Goal: Task Accomplishment & Management: Manage account settings

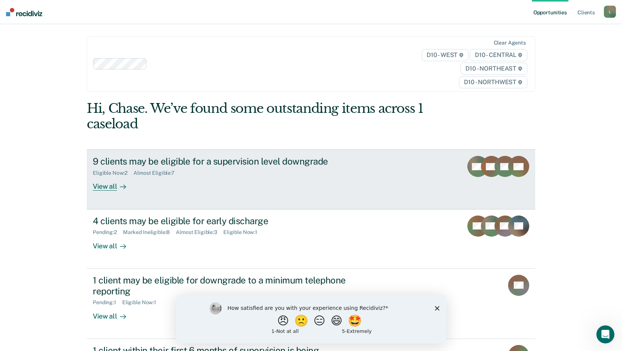
click at [110, 186] on div "View all" at bounding box center [114, 183] width 42 height 15
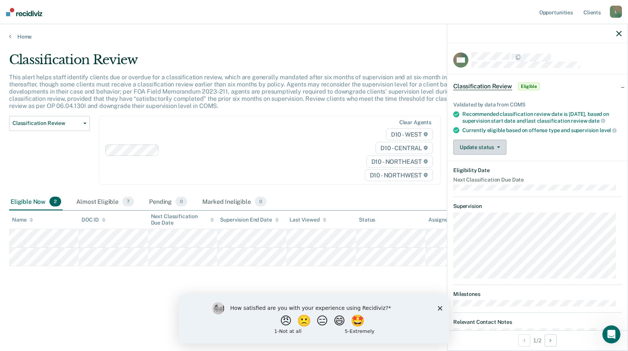
click at [493, 155] on button "Update status" at bounding box center [479, 147] width 53 height 15
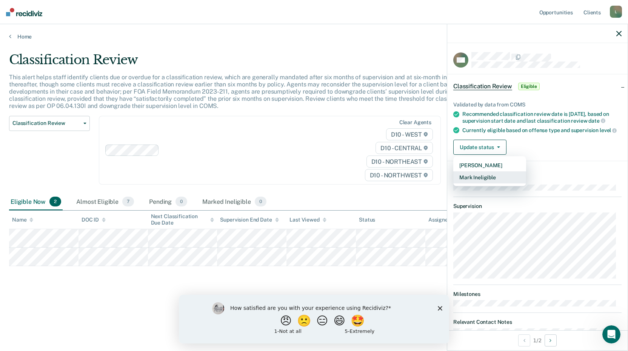
click at [487, 183] on button "Mark Ineligible" at bounding box center [489, 177] width 73 height 12
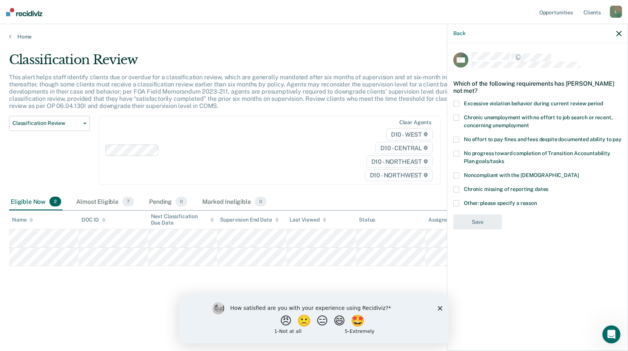
click at [461, 103] on label "Excessive violation behavior during current review period" at bounding box center [537, 105] width 168 height 8
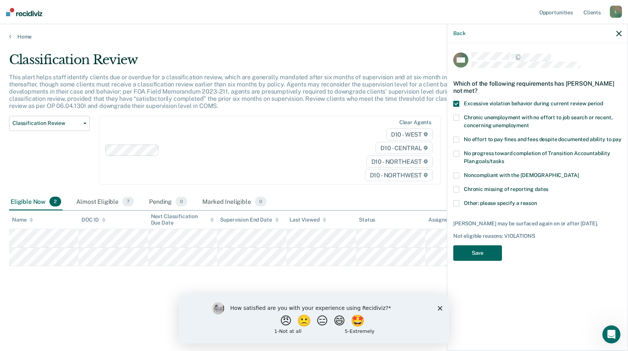
click at [494, 249] on button "Save" at bounding box center [477, 252] width 49 height 15
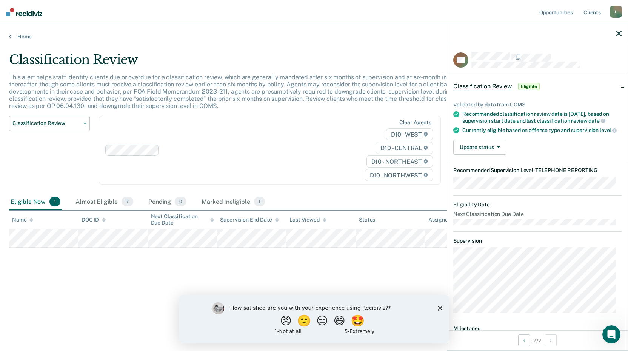
click at [439, 308] on icon "Close survey" at bounding box center [440, 308] width 5 height 5
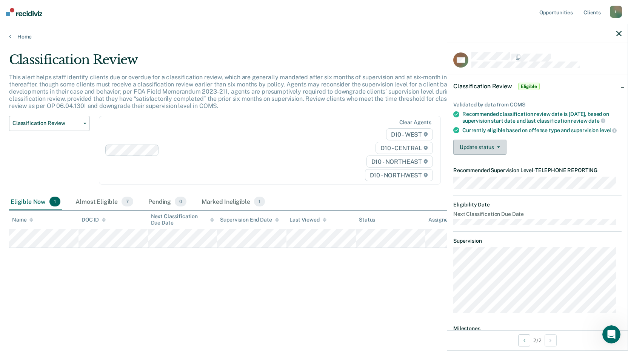
click at [499, 155] on button "Update status" at bounding box center [479, 147] width 53 height 15
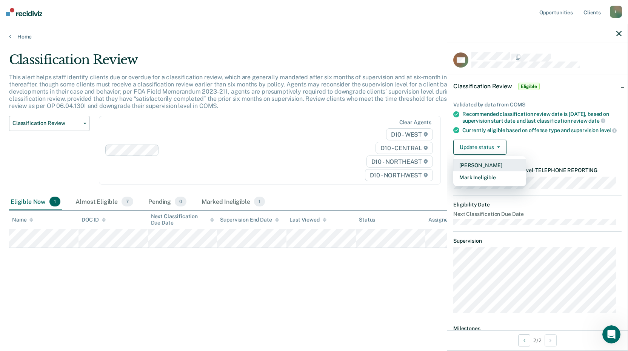
click at [465, 171] on button "[PERSON_NAME]" at bounding box center [489, 165] width 73 height 12
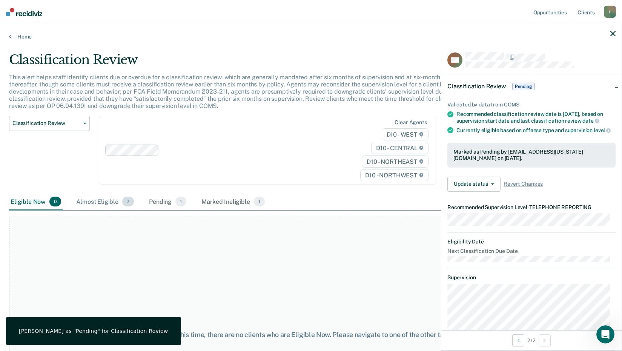
click at [115, 201] on div "Almost Eligible 7" at bounding box center [105, 201] width 61 height 17
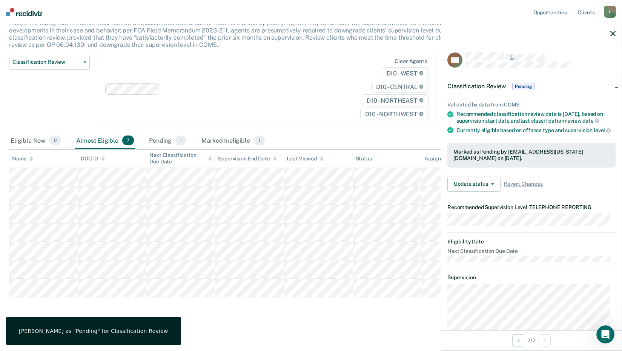
scroll to position [62, 0]
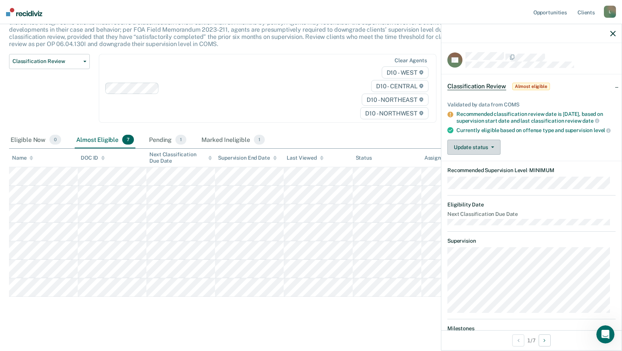
click at [480, 155] on button "Update status" at bounding box center [473, 147] width 53 height 15
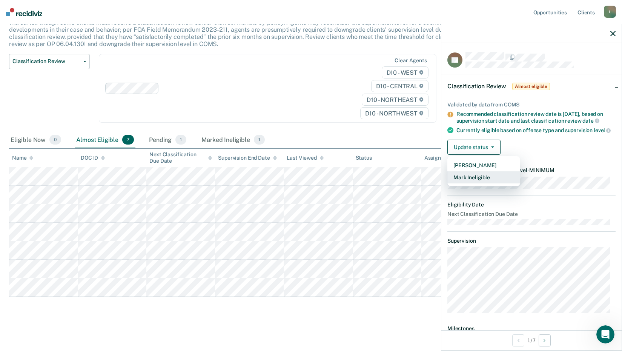
click at [478, 183] on button "Mark Ineligible" at bounding box center [483, 177] width 73 height 12
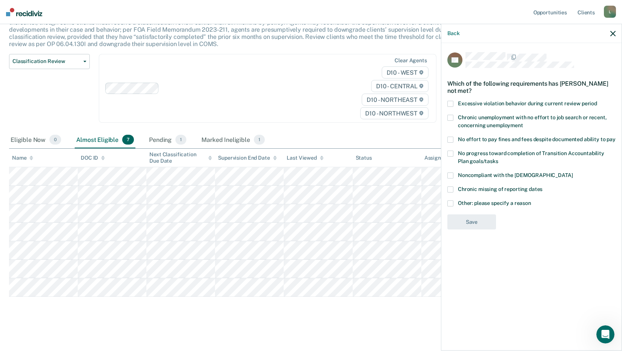
click at [462, 201] on span "Other: please specify a reason" at bounding box center [494, 203] width 73 height 6
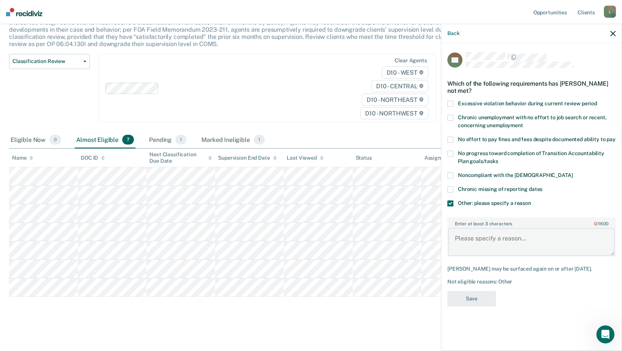
click at [467, 251] on textarea "Enter at least 3 characters 0 / 1600" at bounding box center [531, 242] width 167 height 28
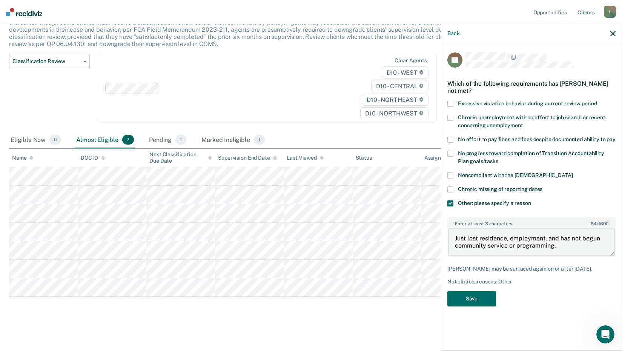
type textarea "Just lost residence, employment, and has not begun community service or program…"
click at [474, 289] on div "DR Which of the following requirements has [PERSON_NAME] not met? Excessive vio…" at bounding box center [531, 181] width 168 height 259
click at [473, 299] on button "Save" at bounding box center [471, 298] width 49 height 15
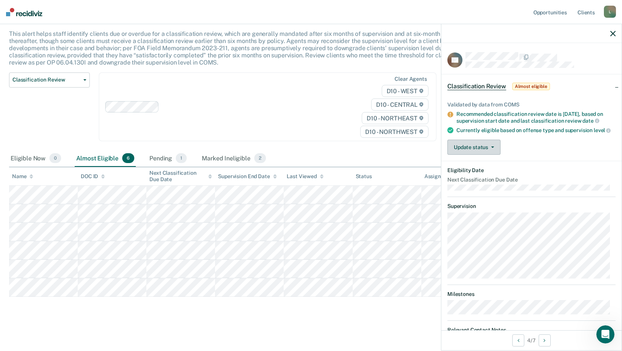
click at [491, 155] on button "Update status" at bounding box center [473, 147] width 53 height 15
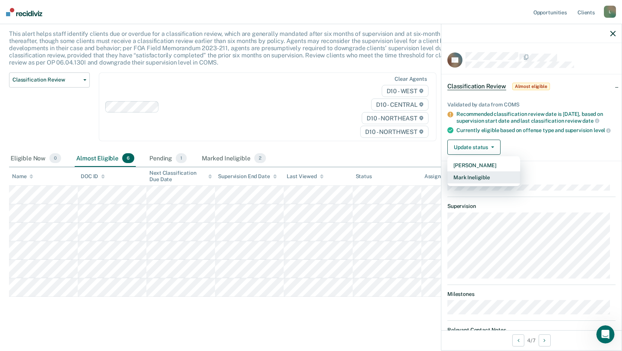
click at [481, 178] on button "Mark Ineligible" at bounding box center [483, 177] width 73 height 12
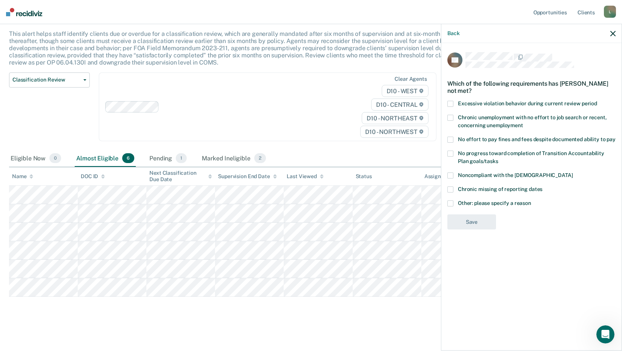
click at [465, 198] on div "Chronic missing of reporting dates" at bounding box center [531, 193] width 168 height 14
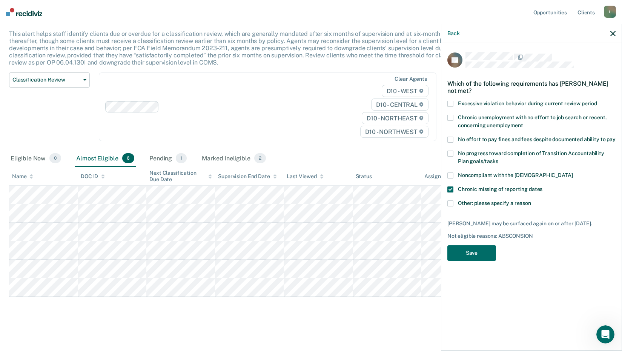
click at [449, 177] on span at bounding box center [450, 175] width 6 height 6
click at [451, 188] on span at bounding box center [450, 189] width 6 height 6
click at [478, 255] on button "Save" at bounding box center [471, 252] width 49 height 15
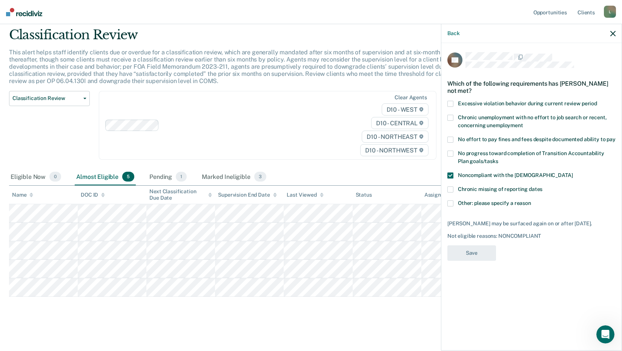
scroll to position [25, 0]
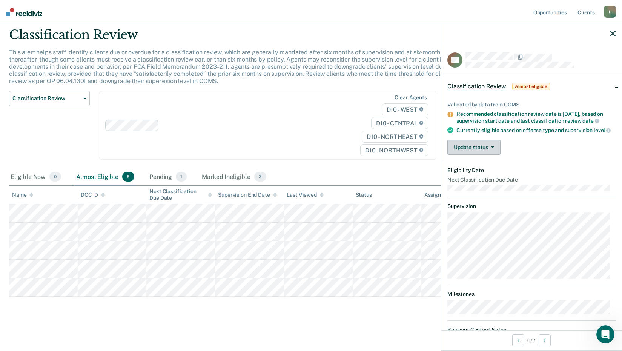
click at [466, 155] on button "Update status" at bounding box center [473, 147] width 53 height 15
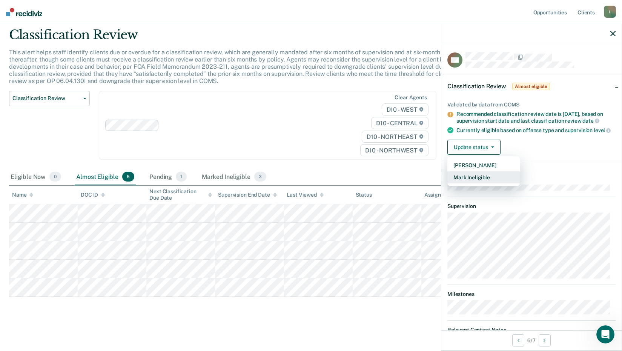
click at [468, 182] on button "Mark Ineligible" at bounding box center [483, 177] width 73 height 12
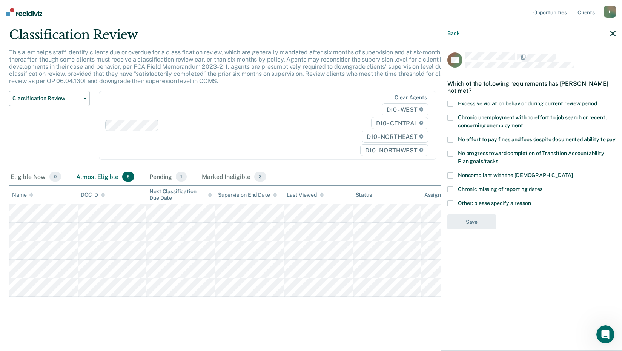
click at [456, 201] on label "Other: please specify a reason" at bounding box center [531, 204] width 168 height 8
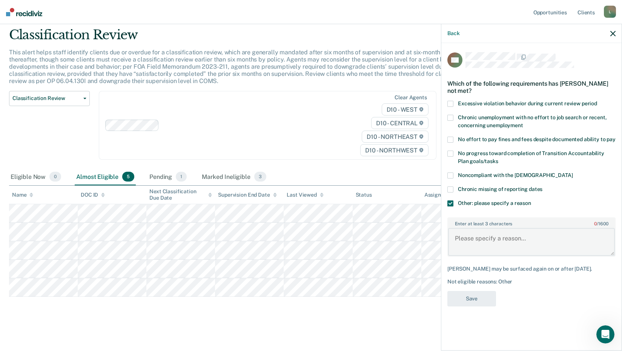
click at [478, 239] on textarea "Enter at least 3 characters 0 / 1600" at bounding box center [531, 242] width 167 height 28
type textarea "H"
type textarea "Just terminated from TRS."
click at [485, 295] on button "Save" at bounding box center [471, 298] width 49 height 15
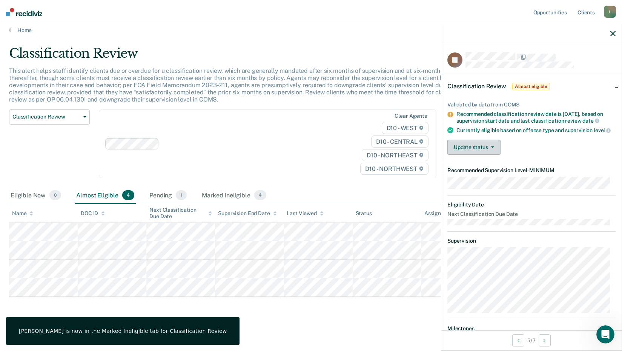
click at [491, 147] on button "Update status" at bounding box center [473, 147] width 53 height 15
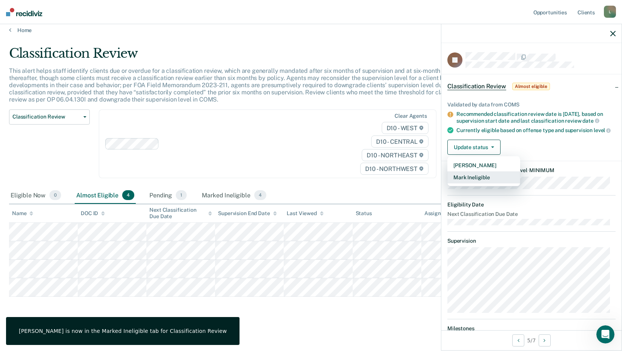
click at [481, 183] on button "Mark Ineligible" at bounding box center [483, 177] width 73 height 12
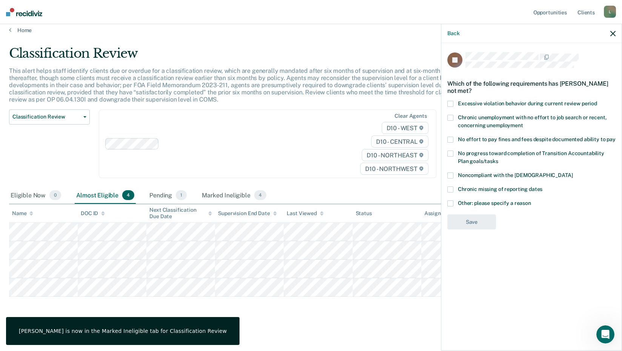
click at [459, 200] on span "Other: please specify a reason" at bounding box center [494, 203] width 73 height 6
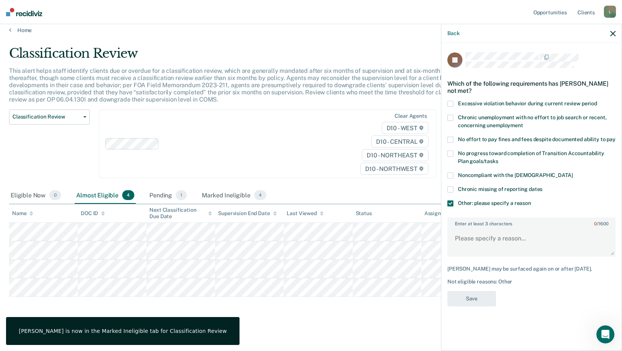
click at [462, 224] on label "Enter at least 3 characters 0 / 1600" at bounding box center [531, 222] width 167 height 8
click at [462, 228] on textarea "Enter at least 3 characters 0 / 1600" at bounding box center [531, 242] width 167 height 28
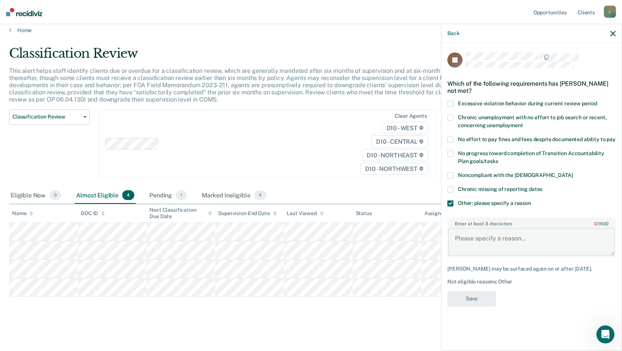
click at [463, 232] on textarea "Enter at least 3 characters 0 / 1600" at bounding box center [531, 242] width 167 height 28
type textarea "In violation status due to new criminal behavior pending."
click at [475, 297] on button "Save" at bounding box center [471, 298] width 49 height 15
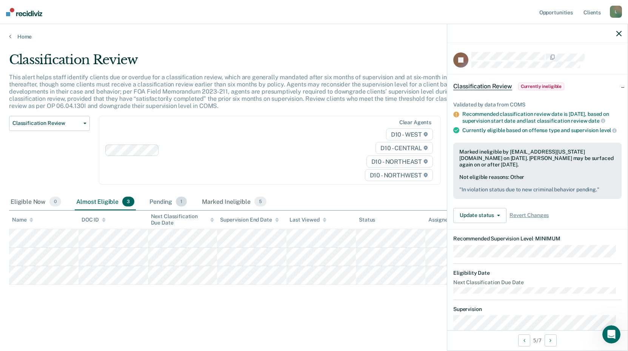
click at [152, 206] on div "Pending 1" at bounding box center [168, 201] width 40 height 17
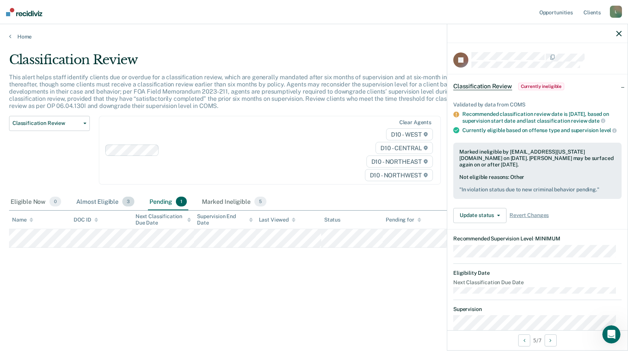
click at [109, 203] on div "Almost Eligible 3" at bounding box center [105, 201] width 61 height 17
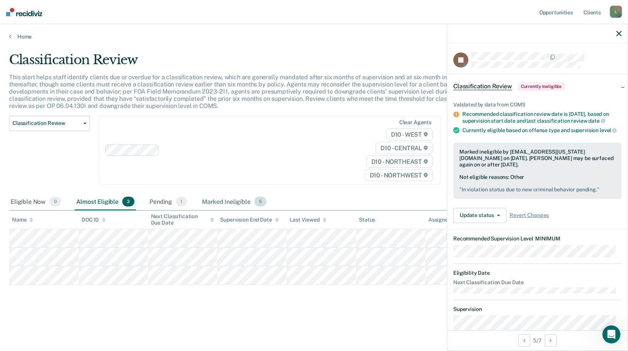
click at [216, 195] on div "Marked Ineligible 5" at bounding box center [234, 201] width 68 height 17
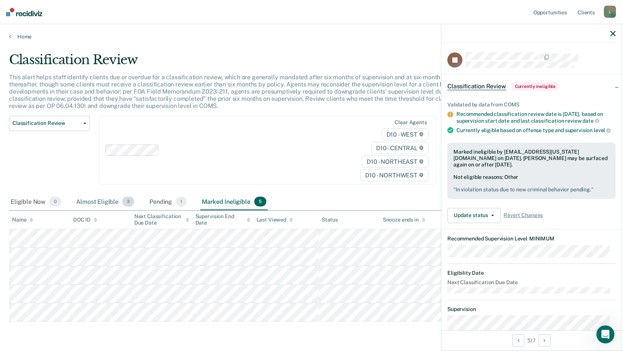
click at [101, 203] on div "Almost Eligible 3" at bounding box center [105, 201] width 61 height 17
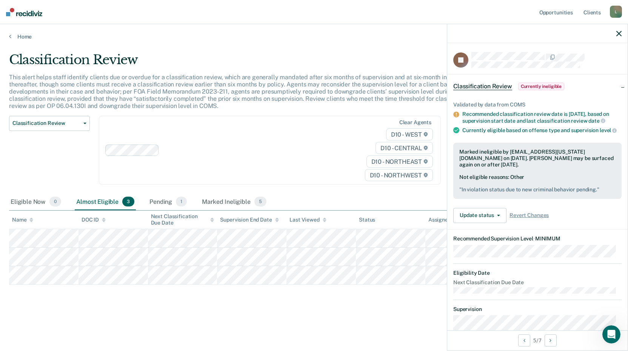
click at [21, 15] on img at bounding box center [24, 12] width 36 height 8
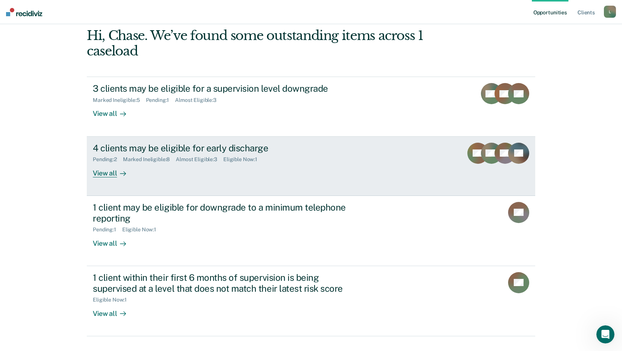
scroll to position [75, 0]
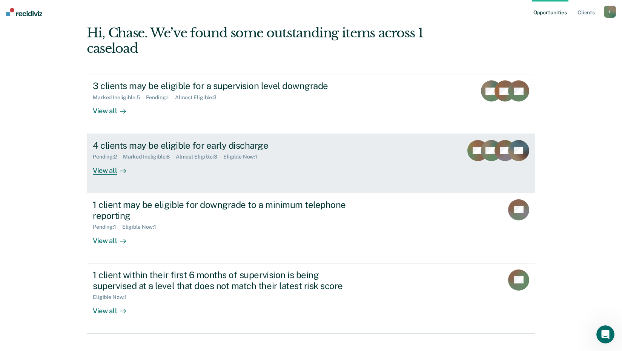
click at [101, 163] on div "View all" at bounding box center [114, 167] width 42 height 15
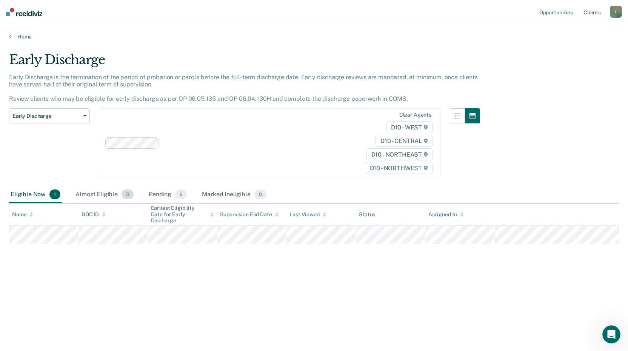
click at [102, 194] on div "Almost Eligible 3" at bounding box center [104, 194] width 61 height 17
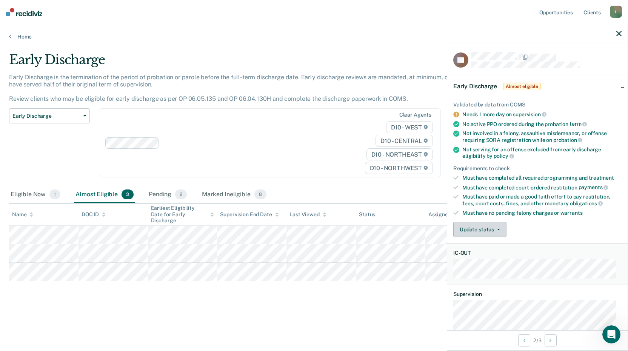
click at [465, 226] on button "Update status" at bounding box center [479, 229] width 53 height 15
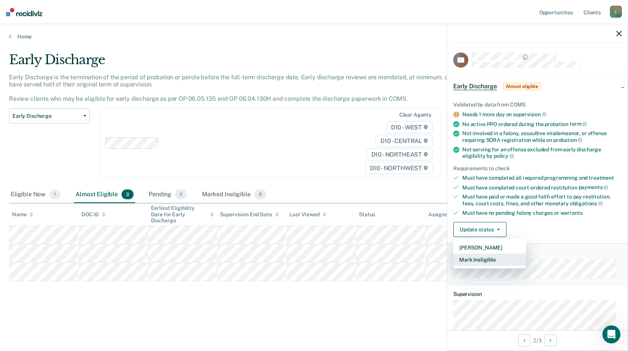
click at [470, 259] on button "Mark Ineligible" at bounding box center [489, 259] width 73 height 12
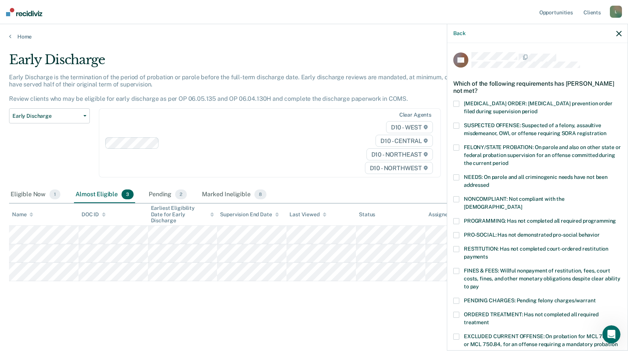
click at [454, 246] on span at bounding box center [456, 249] width 6 height 6
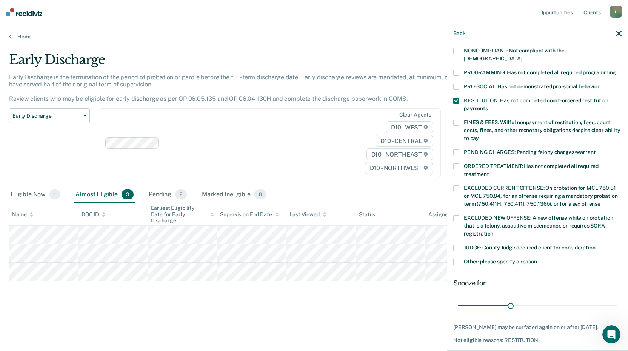
scroll to position [175, 0]
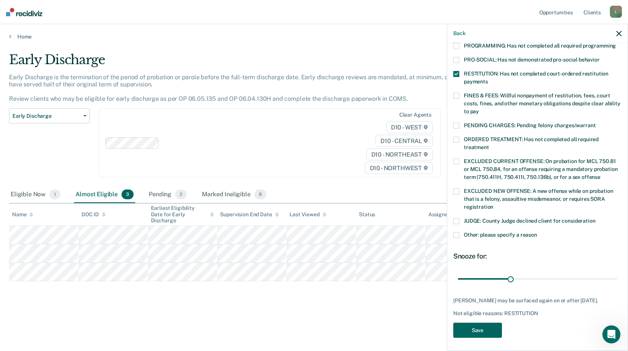
click at [480, 330] on button "Save" at bounding box center [477, 329] width 49 height 15
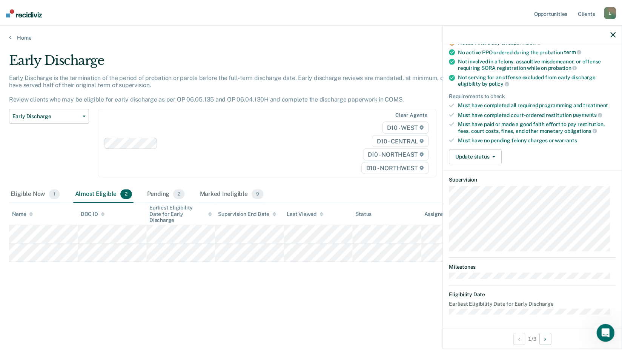
scroll to position [114, 0]
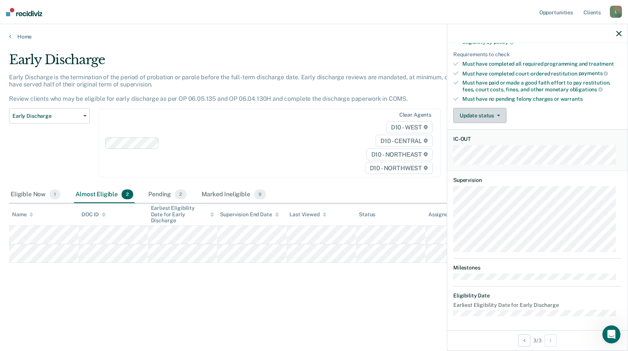
click at [467, 115] on button "Update status" at bounding box center [479, 115] width 53 height 15
click at [467, 117] on button "Update status" at bounding box center [479, 115] width 53 height 15
click at [17, 17] on nav "Opportunities Client s [EMAIL_ADDRESS][US_STATE][DOMAIN_NAME] L Profile How it …" at bounding box center [314, 12] width 628 height 24
click at [20, 16] on img at bounding box center [24, 12] width 36 height 8
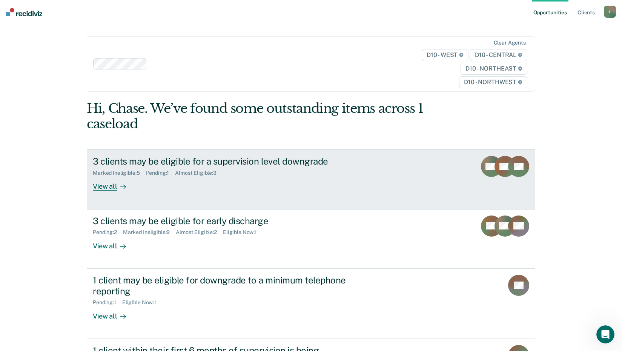
scroll to position [38, 0]
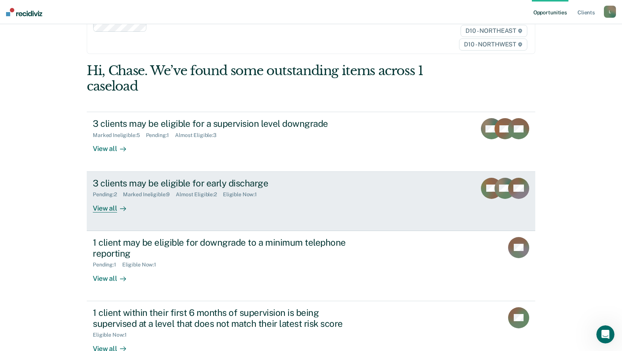
click at [108, 207] on div "View all" at bounding box center [114, 205] width 42 height 15
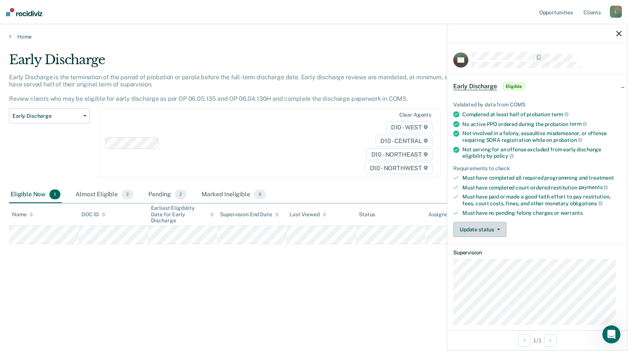
click at [482, 222] on button "Update status" at bounding box center [479, 229] width 53 height 15
click at [480, 228] on button "Update status" at bounding box center [479, 229] width 53 height 15
click at [475, 226] on button "Update status" at bounding box center [479, 229] width 53 height 15
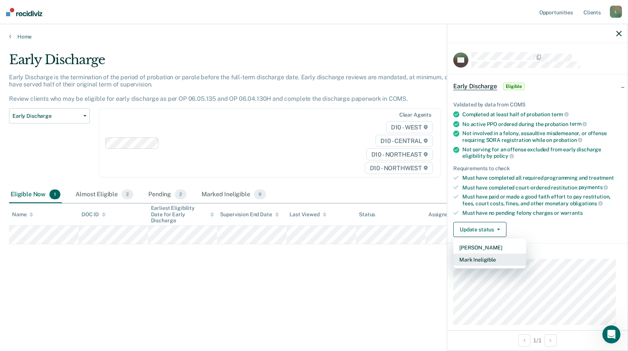
click at [473, 264] on button "Mark Ineligible" at bounding box center [489, 259] width 73 height 12
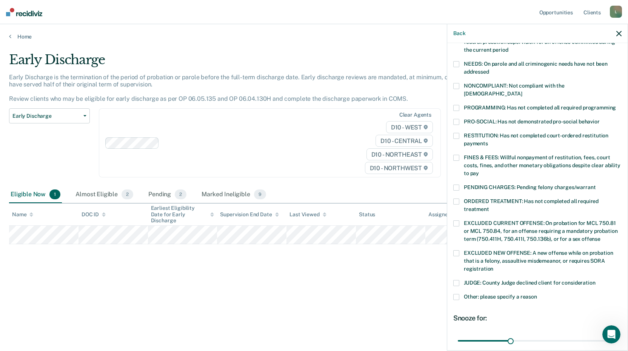
scroll to position [38, 0]
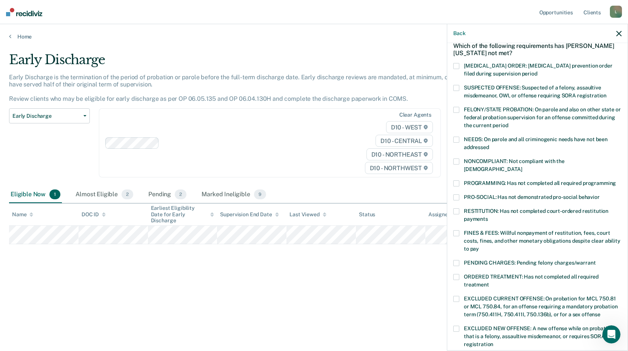
click at [454, 158] on span at bounding box center [456, 161] width 6 height 6
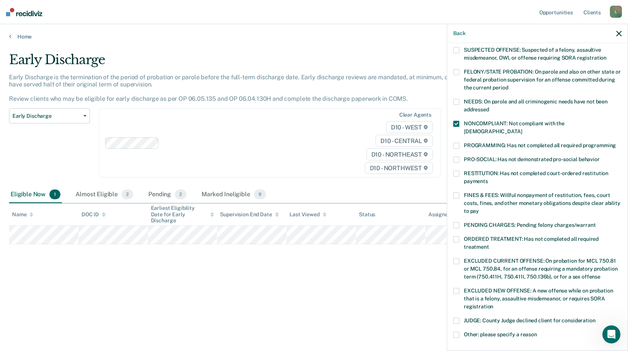
scroll to position [113, 0]
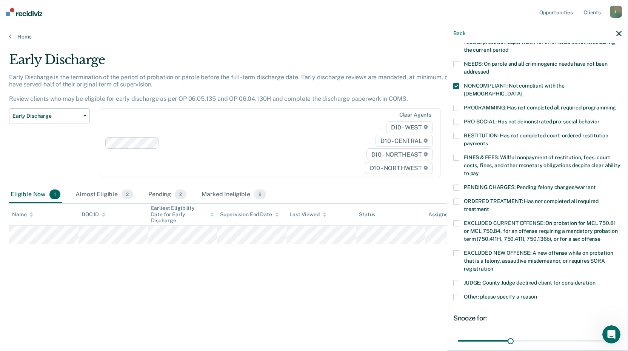
click at [450, 143] on div "[PERSON_NAME] of the following requirements has [PERSON_NAME][US_STATE] not met…" at bounding box center [537, 196] width 180 height 306
click at [453, 155] on span at bounding box center [456, 158] width 6 height 6
click at [457, 198] on span at bounding box center [456, 201] width 6 height 6
click at [458, 294] on span at bounding box center [456, 297] width 6 height 6
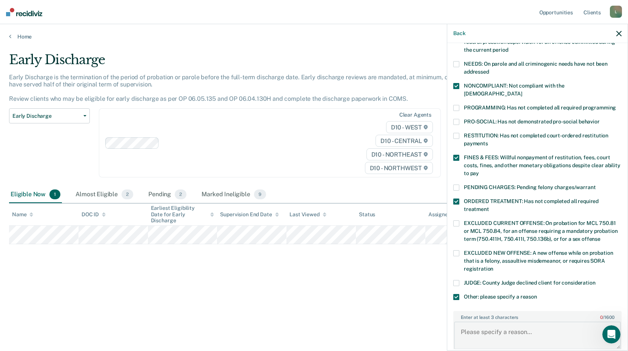
click at [490, 321] on textarea "Enter at least 3 characters 0 / 1600" at bounding box center [537, 335] width 167 height 28
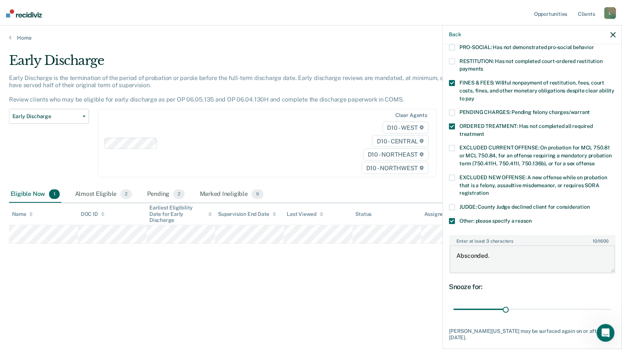
scroll to position [227, 0]
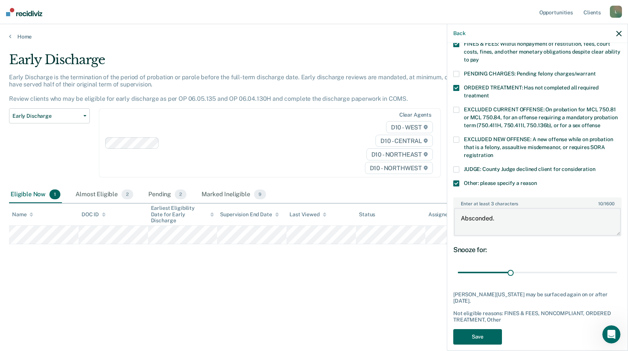
type textarea "Absconded."
click at [495, 329] on button "Save" at bounding box center [477, 336] width 49 height 15
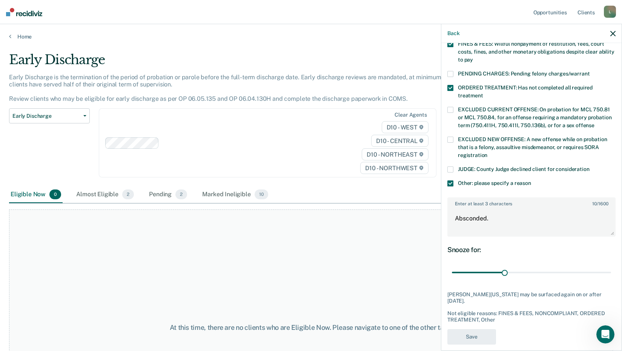
scroll to position [147, 0]
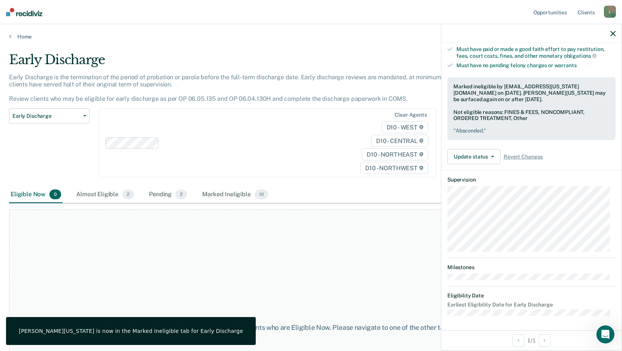
click at [26, 13] on img at bounding box center [24, 12] width 36 height 8
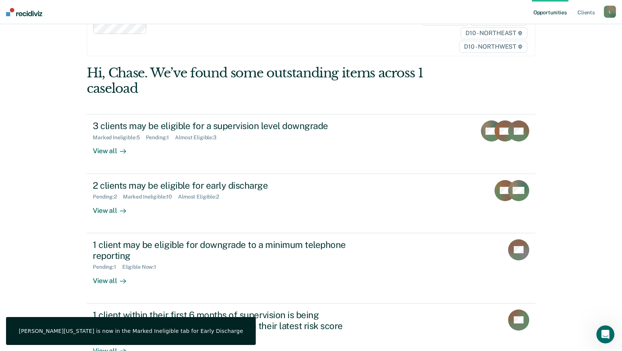
scroll to position [104, 0]
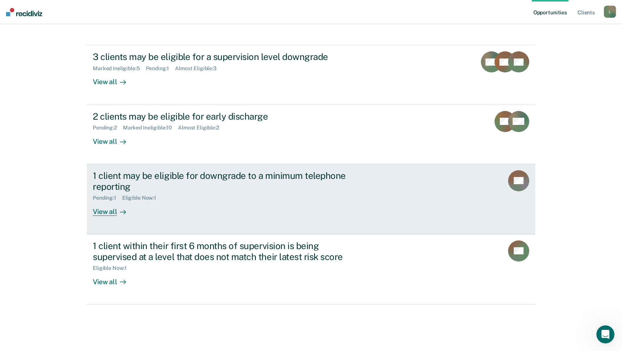
click at [136, 181] on div "1 client may be eligible for downgrade to a minimum telephone reporting" at bounding box center [225, 181] width 265 height 22
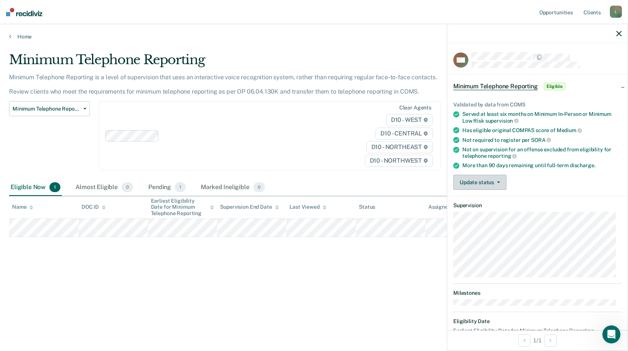
click at [461, 184] on button "Update status" at bounding box center [479, 182] width 53 height 15
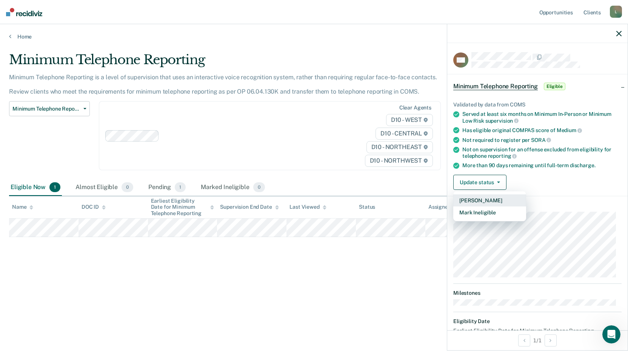
click at [465, 197] on button "[PERSON_NAME]" at bounding box center [489, 200] width 73 height 12
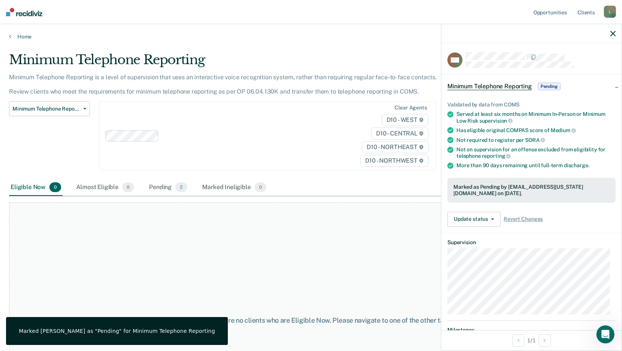
click at [29, 7] on nav "Opportunities Client s [EMAIL_ADDRESS][US_STATE][DOMAIN_NAME] L Profile How it …" at bounding box center [311, 12] width 622 height 24
click at [34, 13] on img at bounding box center [24, 12] width 36 height 8
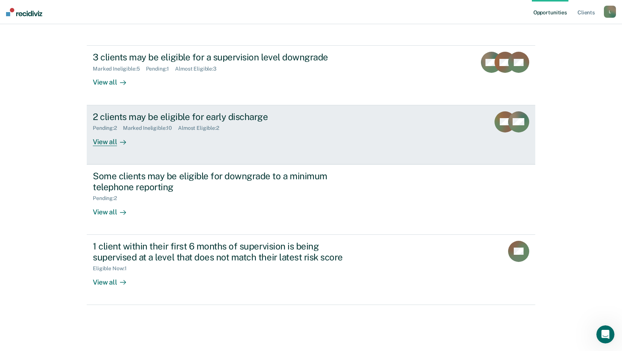
scroll to position [104, 0]
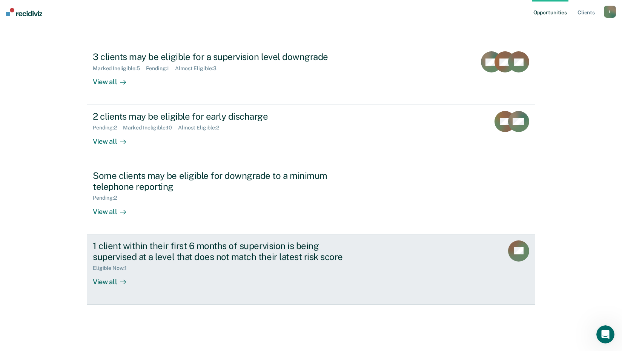
click at [132, 264] on div "Eligible Now : 1" at bounding box center [225, 266] width 265 height 9
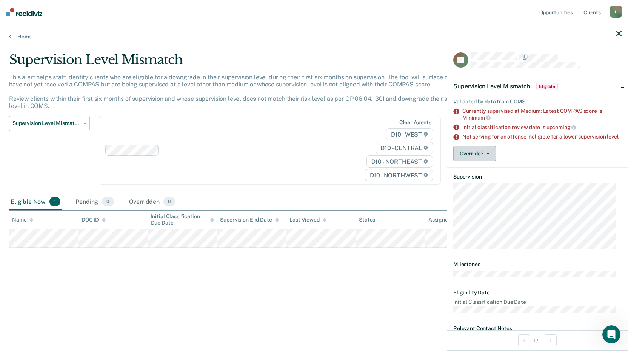
click at [485, 157] on button "Override?" at bounding box center [474, 153] width 43 height 15
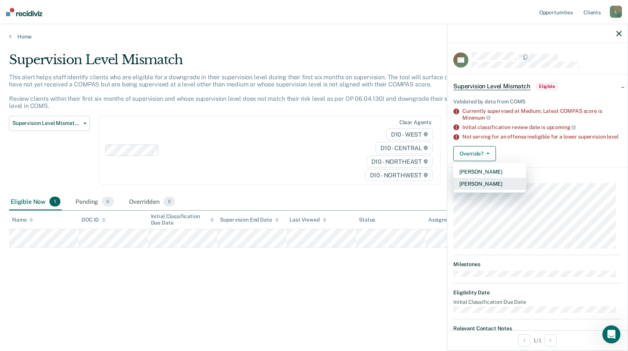
click at [466, 187] on button "[PERSON_NAME]" at bounding box center [489, 184] width 73 height 12
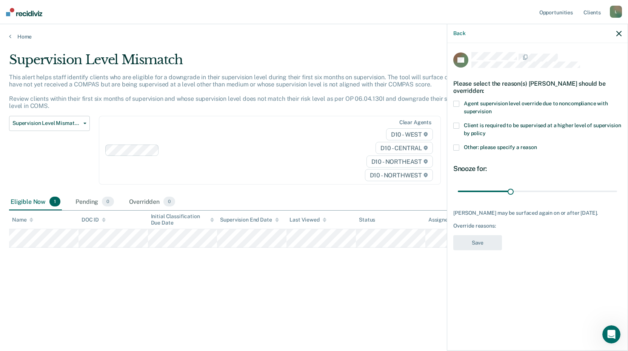
click at [456, 148] on span at bounding box center [456, 147] width 6 height 6
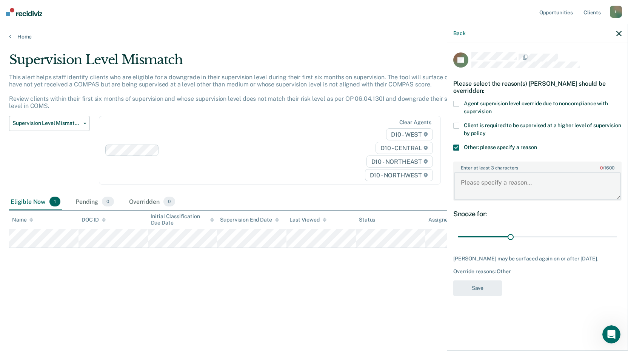
click at [491, 196] on textarea "Enter at least 3 characters 0 / 1600" at bounding box center [537, 186] width 167 height 28
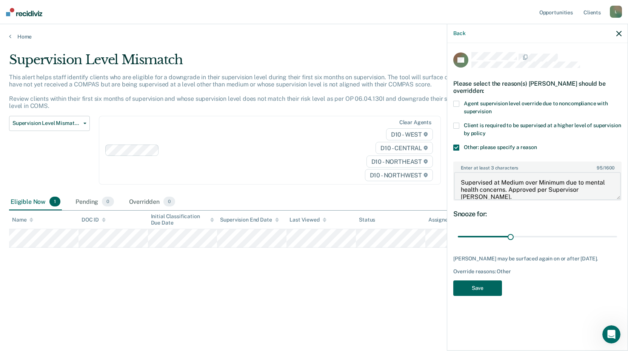
type textarea "Supervised at Medium over Minimum due to mental health concerns. Approved per S…"
click at [489, 288] on button "Save" at bounding box center [477, 287] width 49 height 15
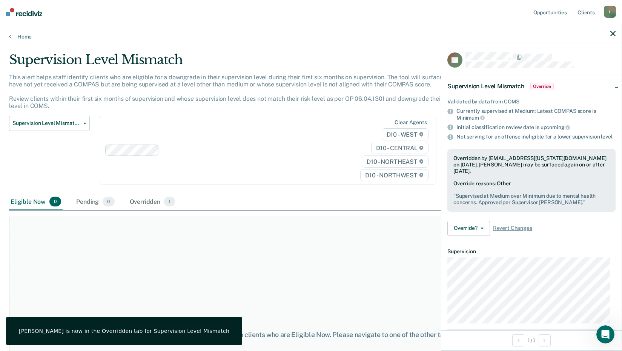
click at [29, 21] on nav "Opportunities Client s [EMAIL_ADDRESS][US_STATE][DOMAIN_NAME] L Profile How it …" at bounding box center [311, 12] width 622 height 24
click at [33, 15] on img at bounding box center [24, 12] width 36 height 8
